Goal: Task Accomplishment & Management: Manage account settings

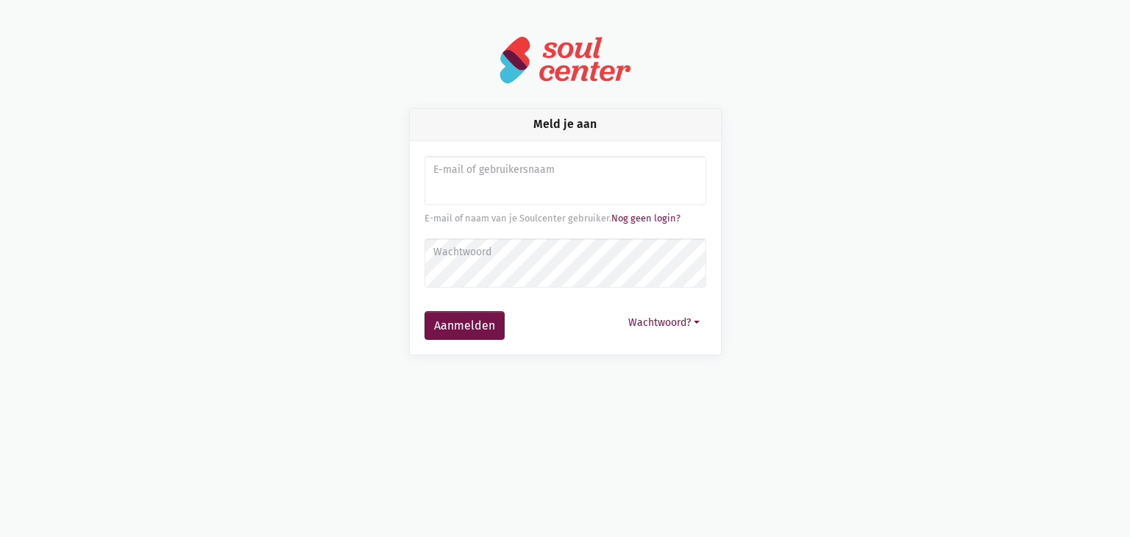
click at [495, 185] on input "Aanmelden" at bounding box center [566, 181] width 282 height 50
type input "[PERSON_NAME]"
click at [680, 325] on button "Wachtwoord?" at bounding box center [664, 322] width 85 height 23
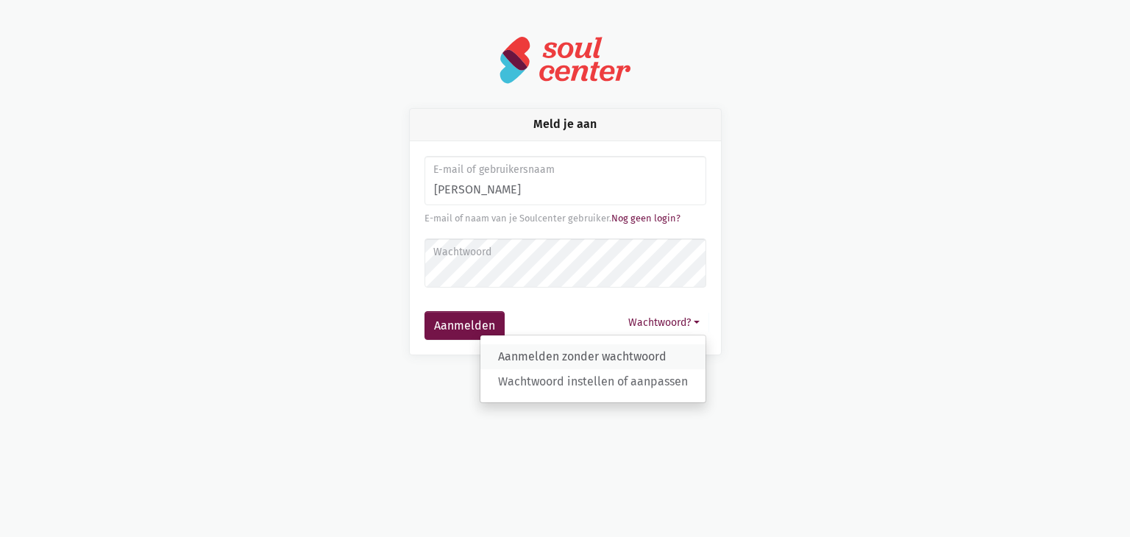
click at [639, 350] on link "Aanmelden zonder wachtwoord" at bounding box center [593, 356] width 225 height 25
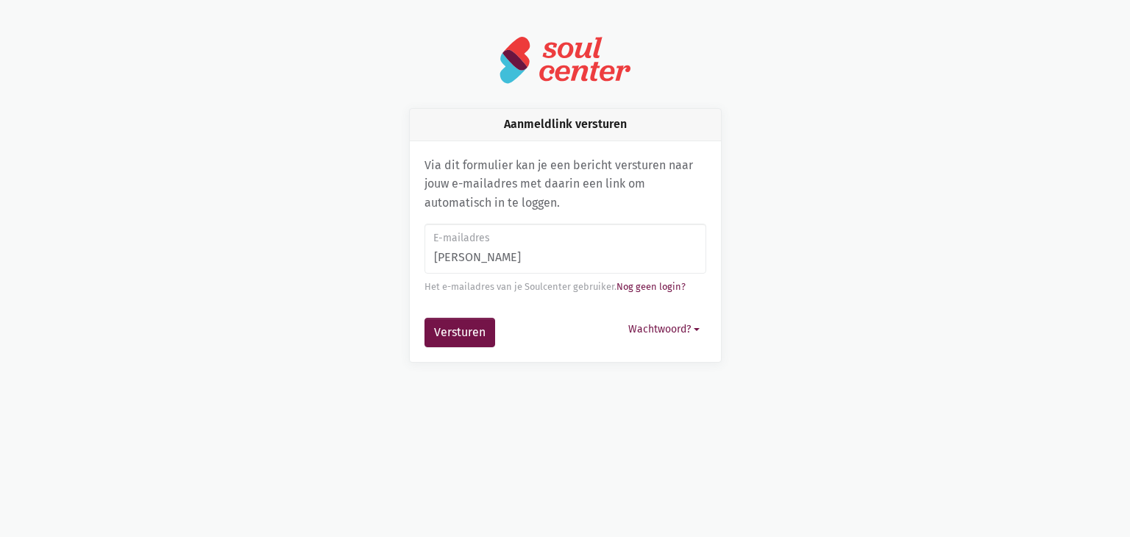
type input "[EMAIL_ADDRESS][DOMAIN_NAME]"
click at [445, 336] on button "Versturen" at bounding box center [460, 332] width 71 height 29
